Goal: Task Accomplishment & Management: Use online tool/utility

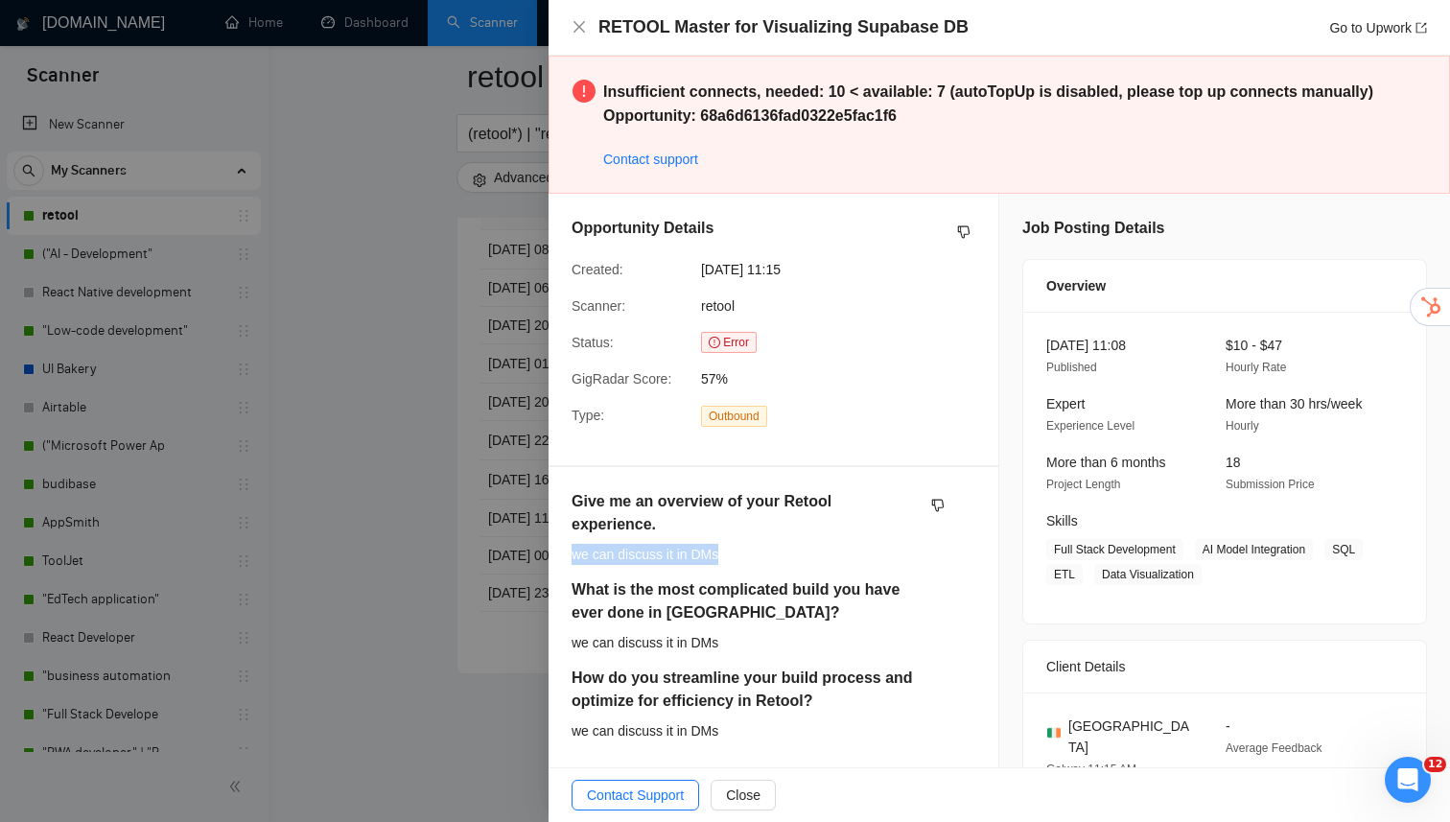
scroll to position [271, 0]
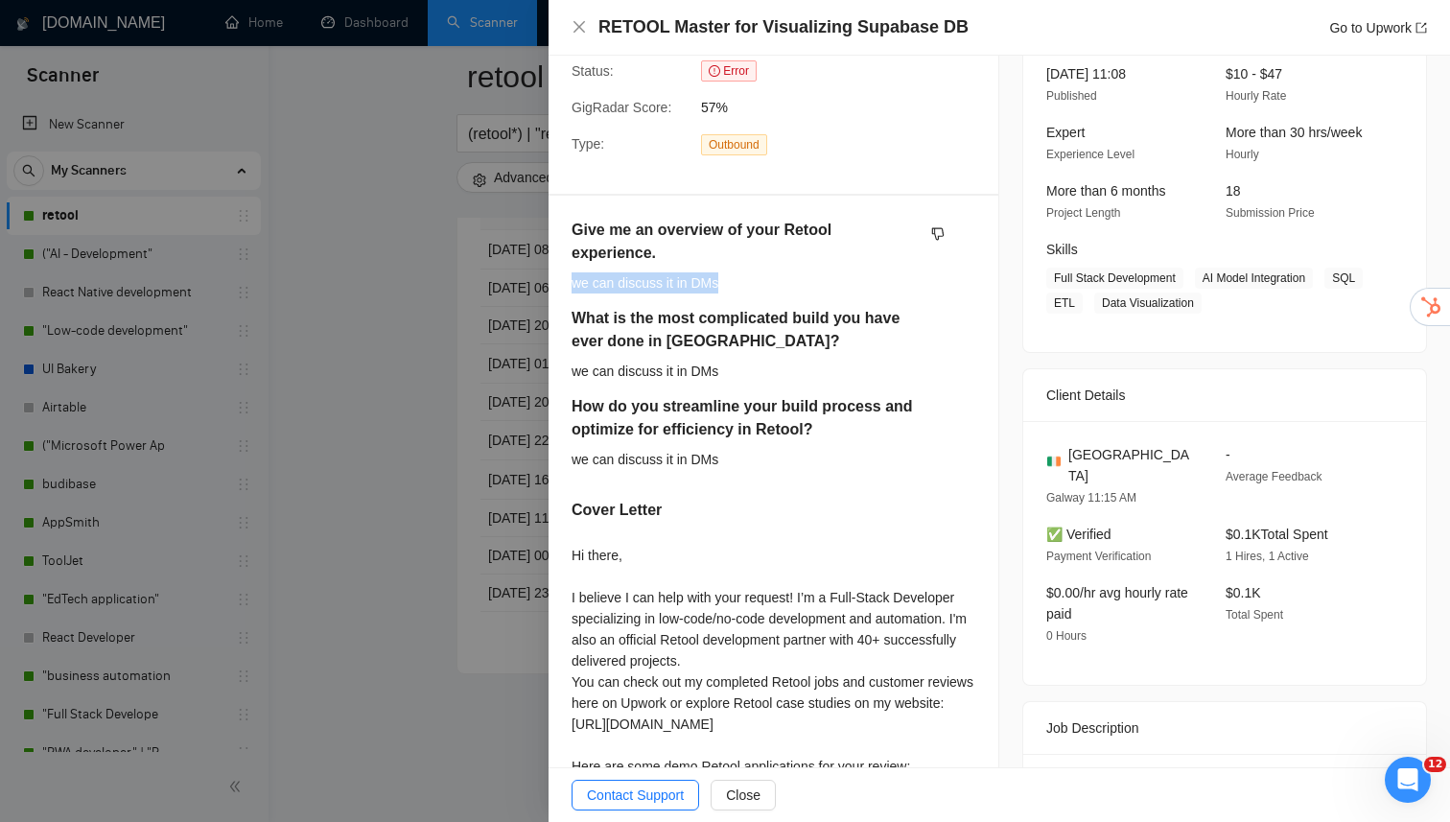
click at [373, 343] on div at bounding box center [725, 411] width 1450 height 822
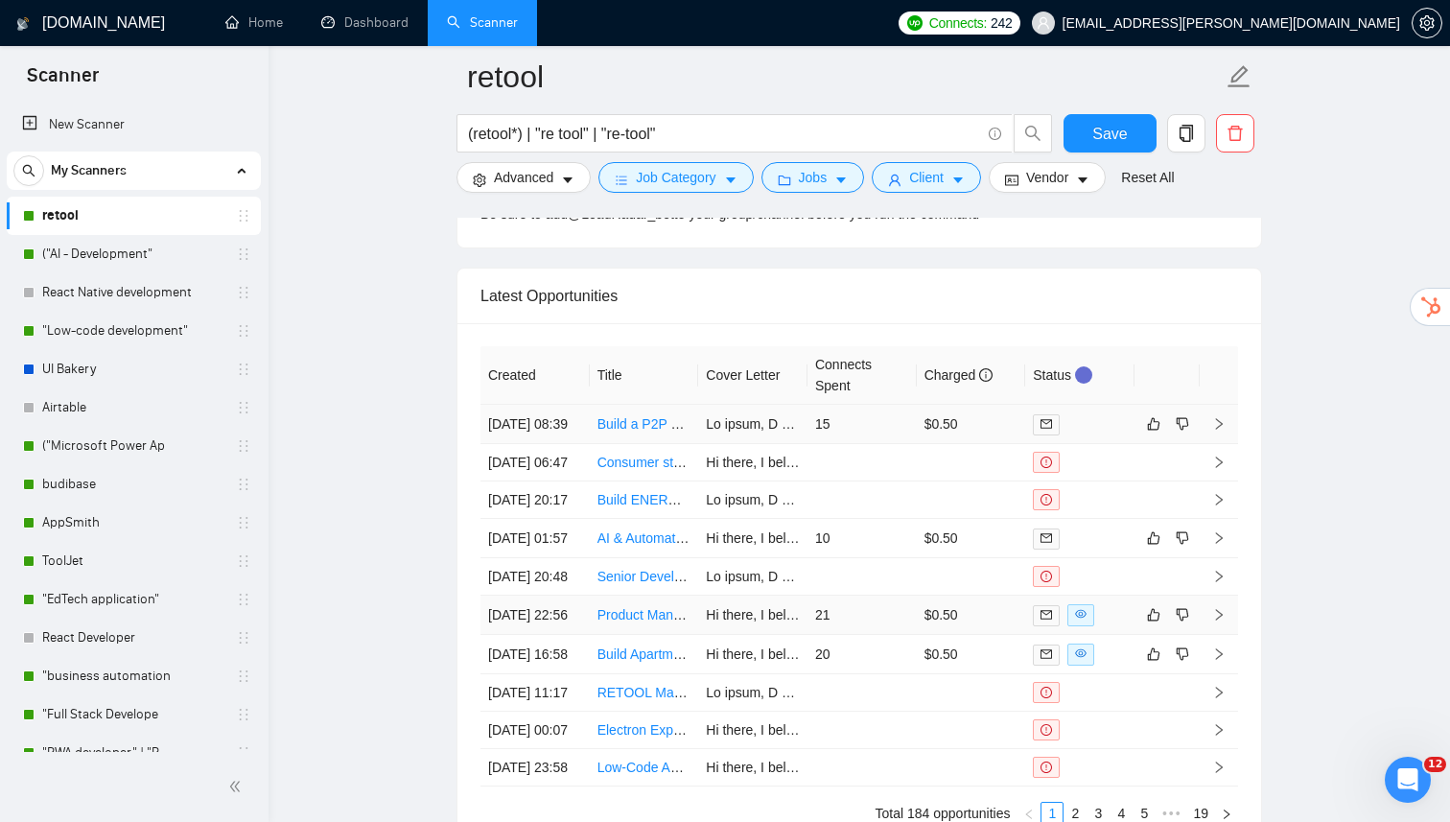
scroll to position [4070, 0]
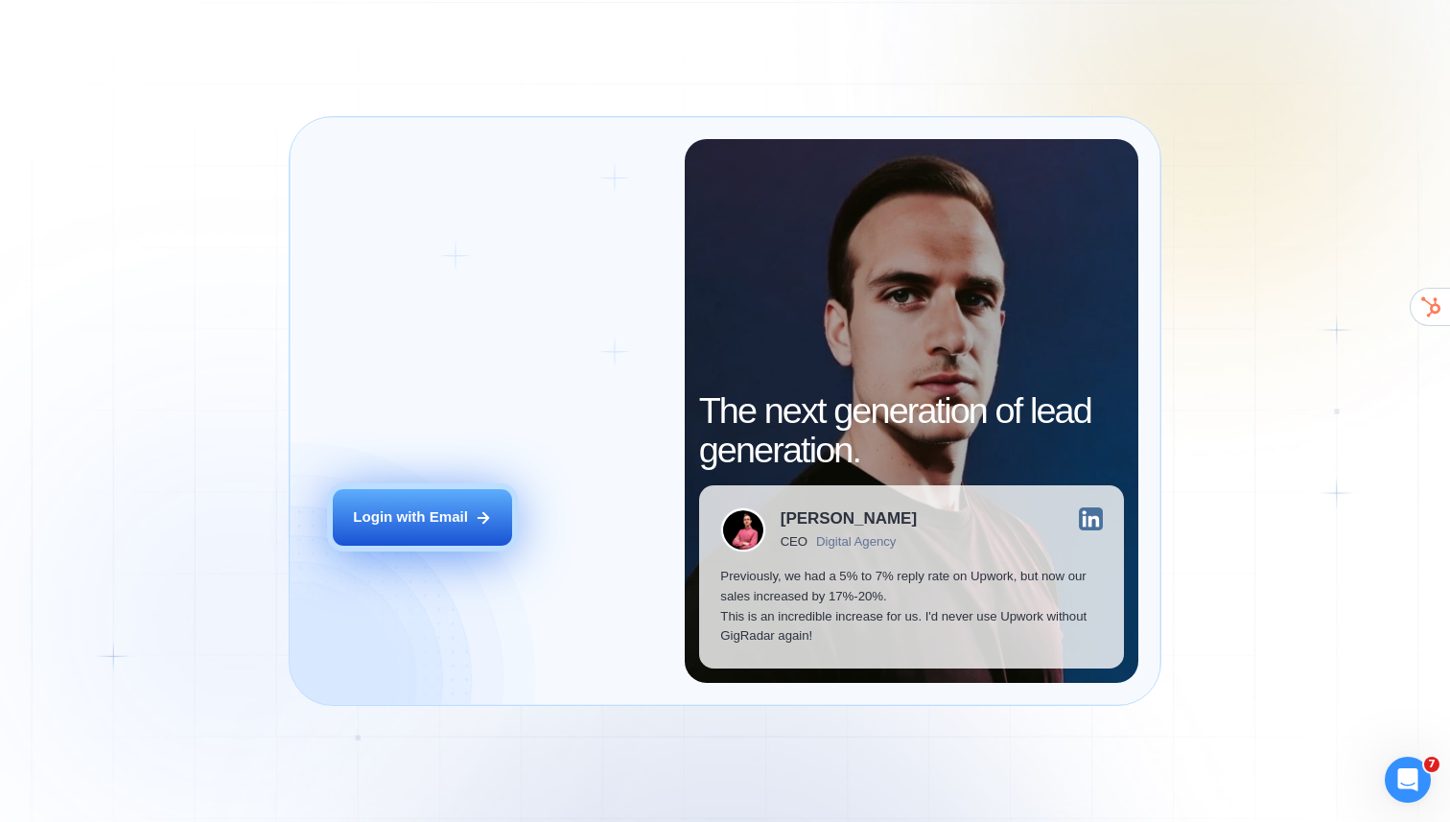
click at [424, 517] on div "Login with Email" at bounding box center [410, 517] width 115 height 20
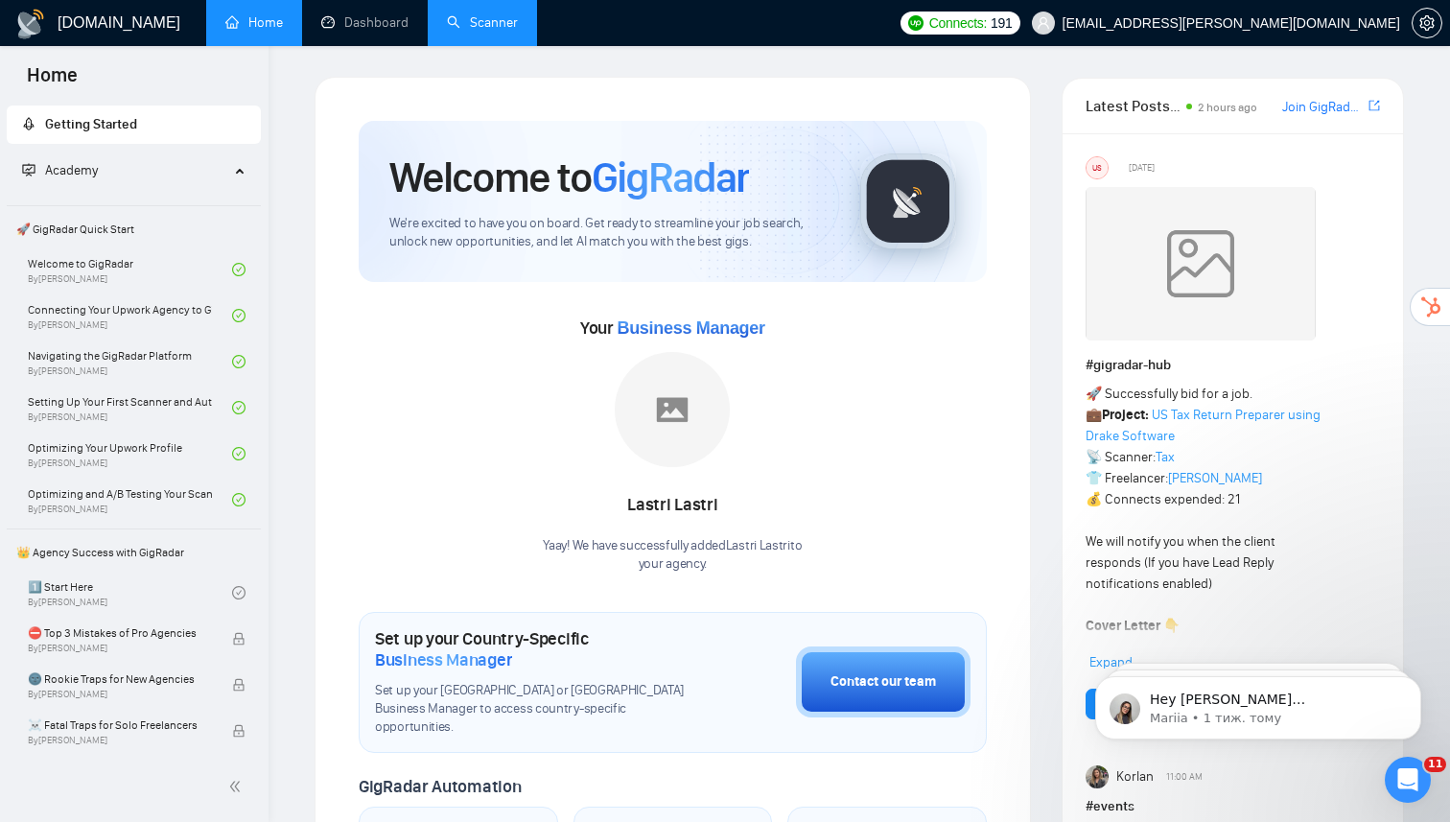
click at [488, 14] on link "Scanner" at bounding box center [482, 22] width 71 height 16
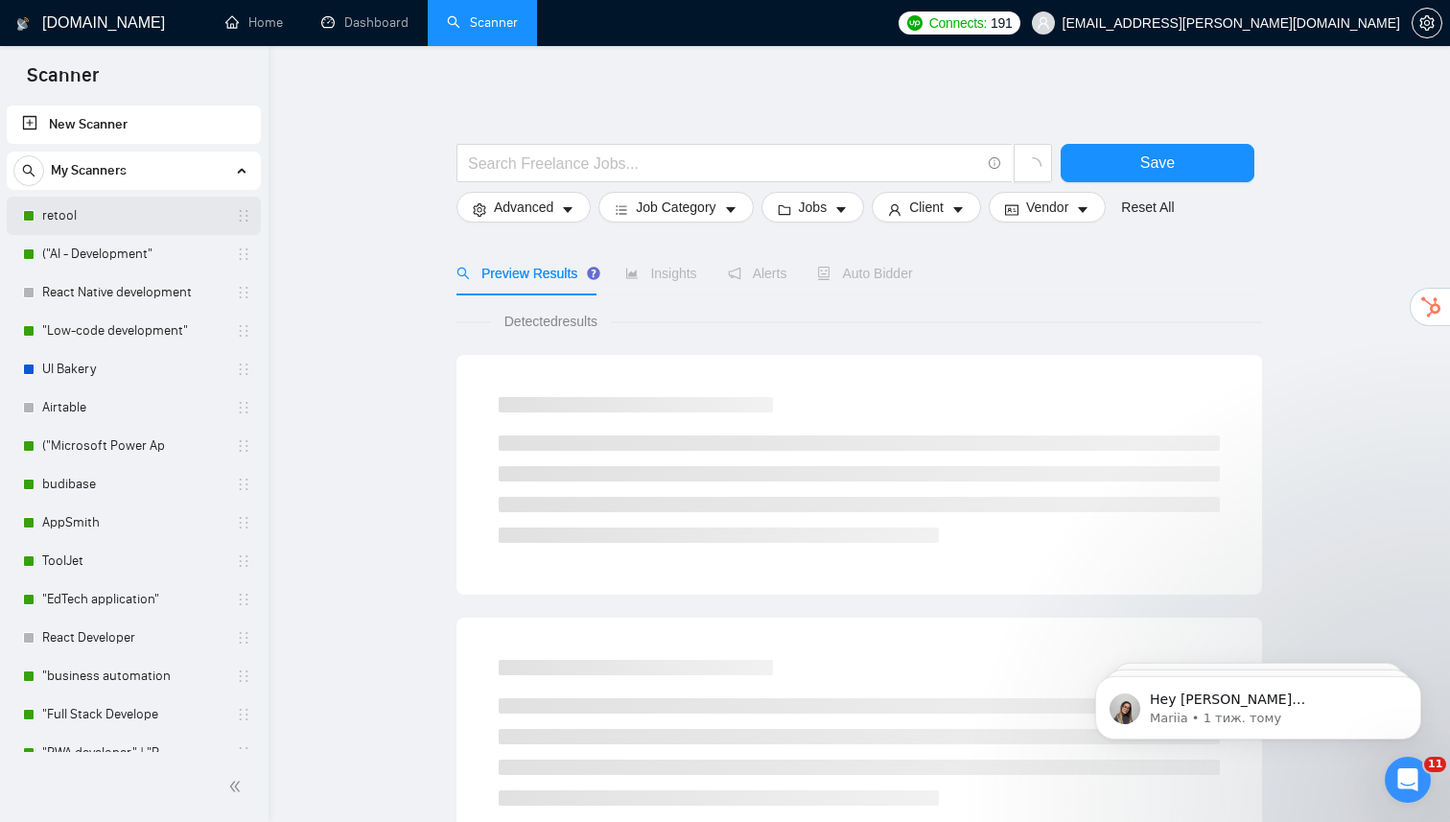
click at [129, 224] on link "retool" at bounding box center [133, 216] width 182 height 38
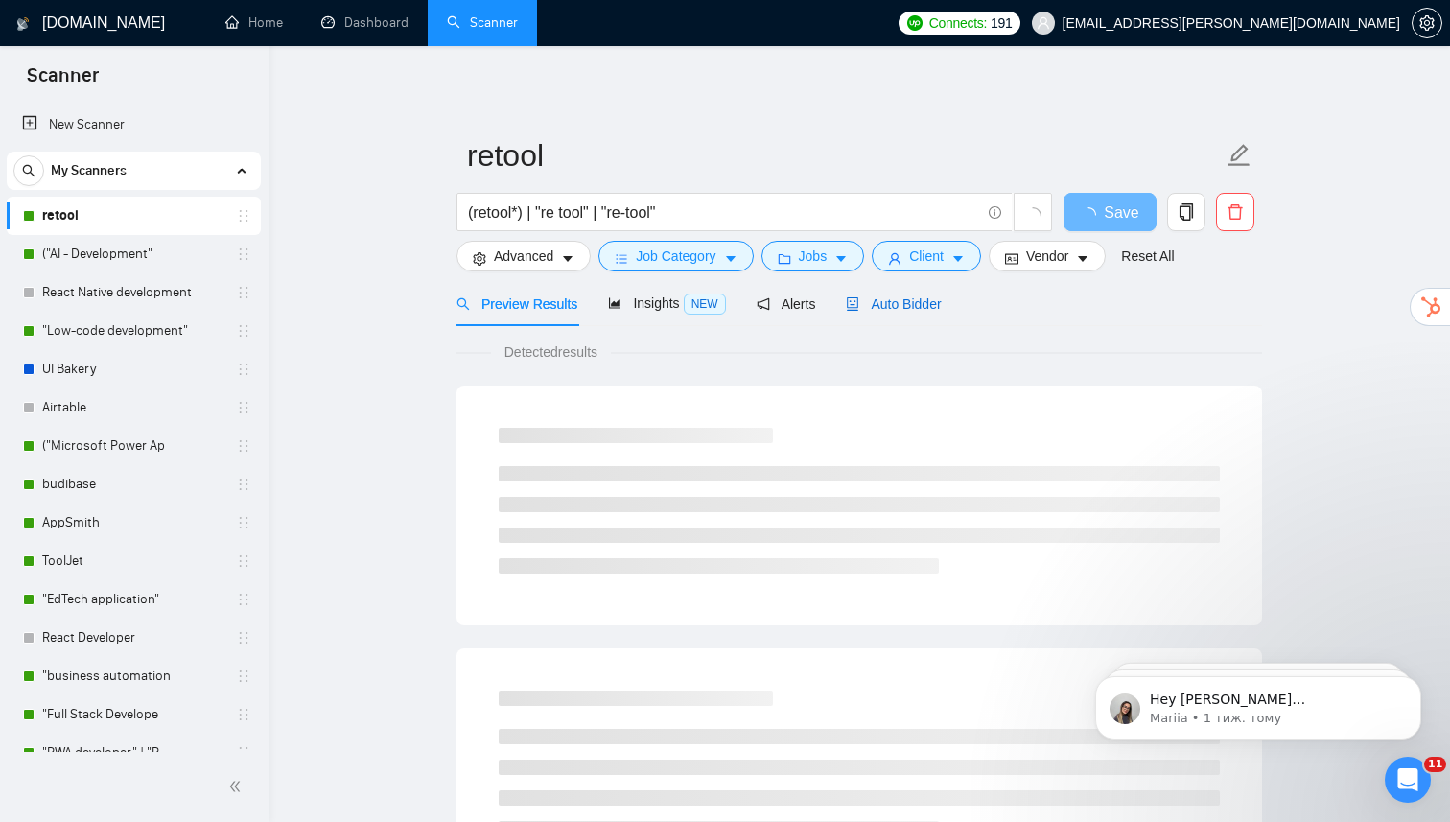
click at [892, 304] on span "Auto Bidder" at bounding box center [893, 303] width 95 height 15
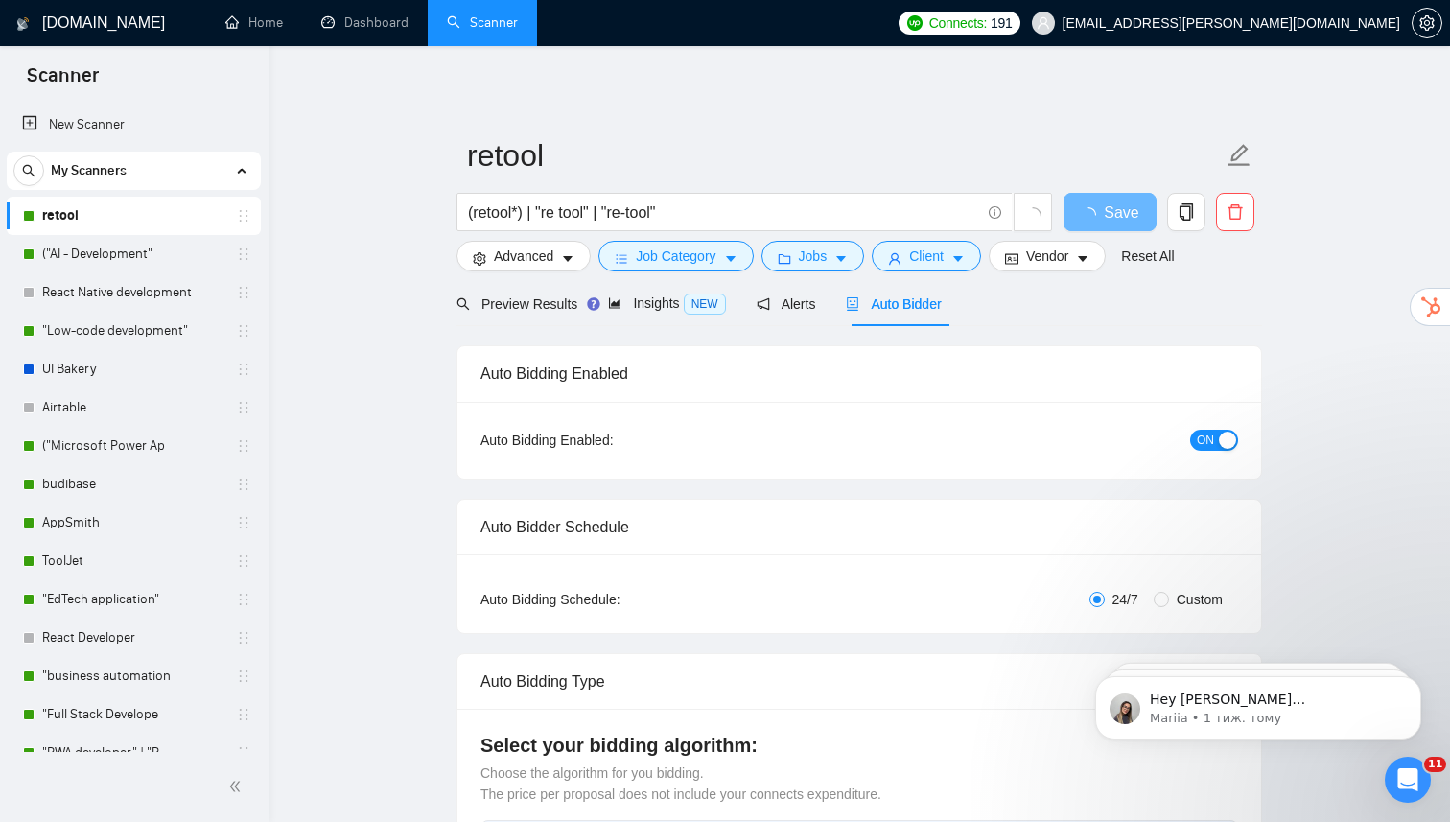
checkbox input "true"
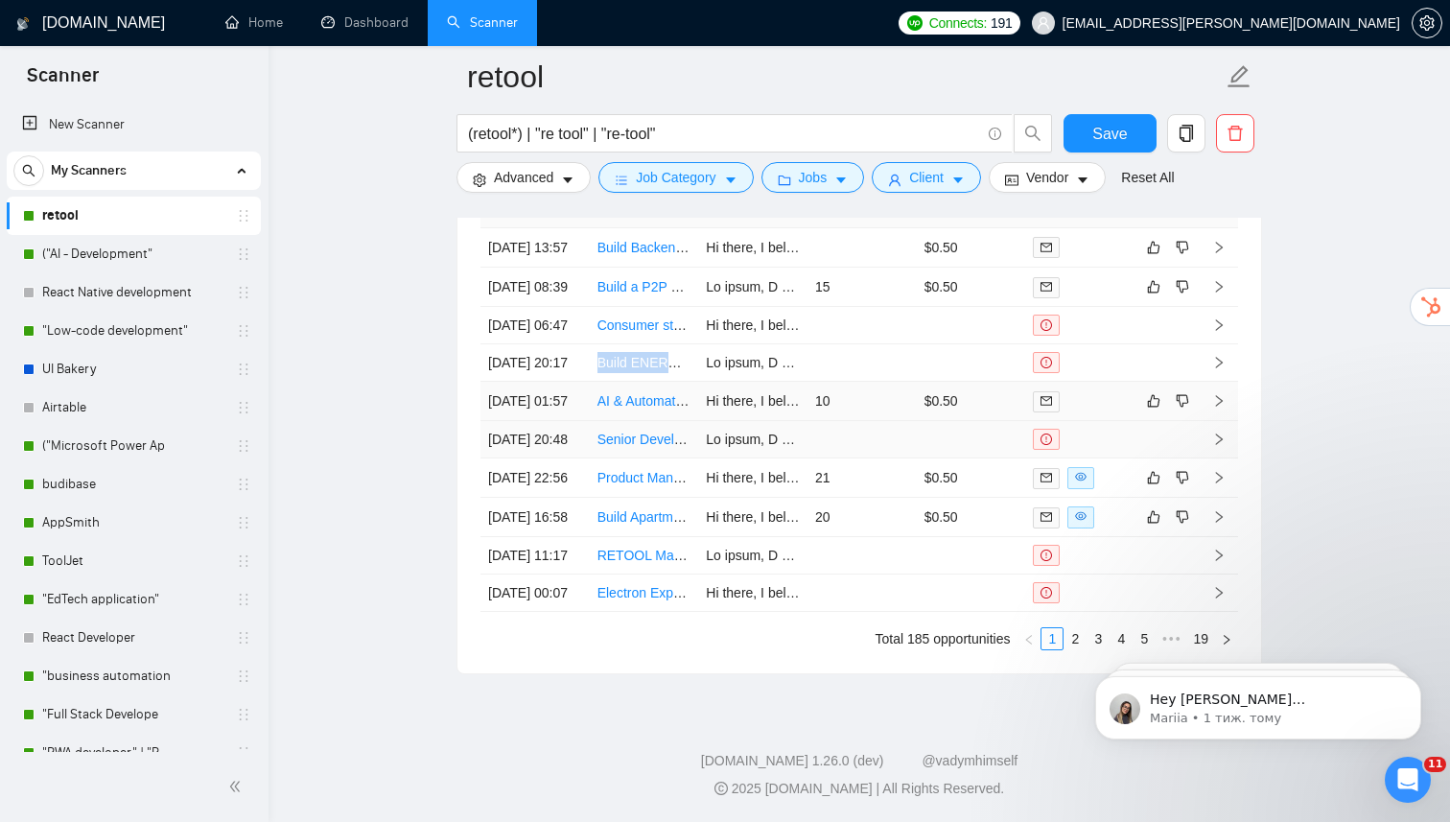
scroll to position [4389, 0]
